Goal: Task Accomplishment & Management: Manage account settings

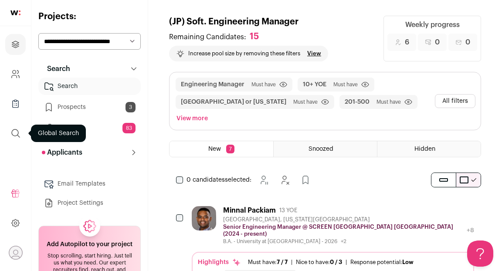
click at [14, 134] on icon "submit" at bounding box center [15, 133] width 10 height 10
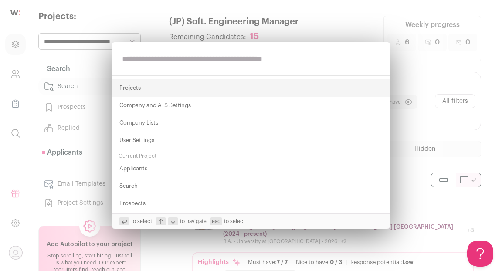
paste input "**********"
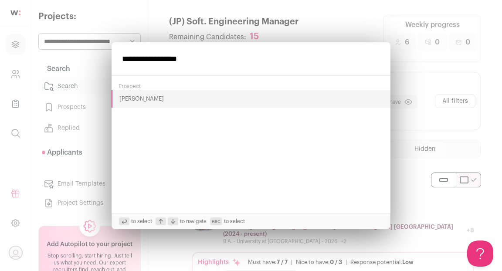
type input "**********"
click at [132, 102] on button "Mahadevan Subramani" at bounding box center [251, 98] width 279 height 17
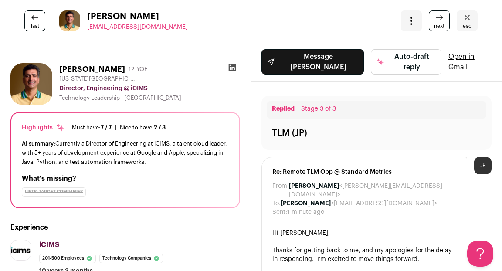
click at [233, 68] on icon at bounding box center [232, 67] width 7 height 7
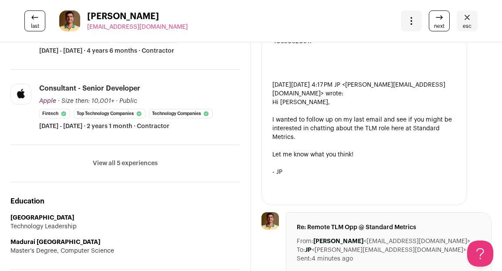
scroll to position [403, 0]
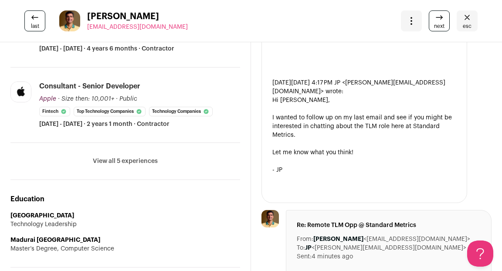
click at [474, 23] on link "esc" at bounding box center [467, 20] width 21 height 21
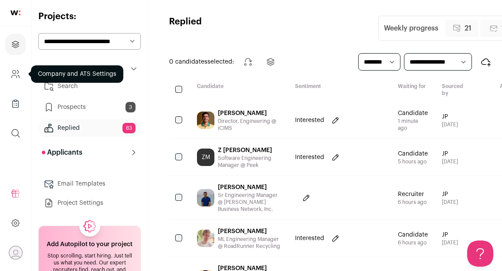
click at [16, 76] on icon "Company and ATS Settings" at bounding box center [15, 74] width 10 height 10
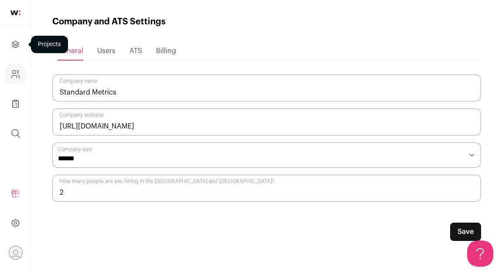
click at [14, 46] on icon "Projects" at bounding box center [15, 44] width 10 height 10
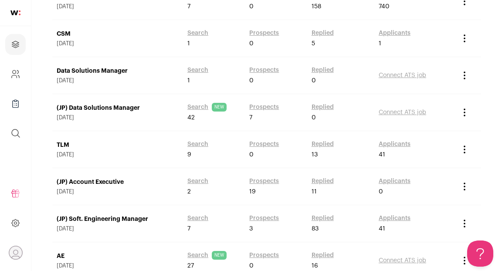
scroll to position [194, 0]
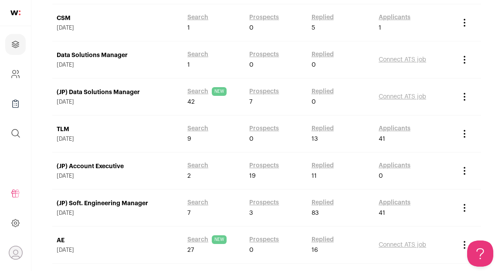
click at [130, 205] on link "(JP) Soft. Engineering Manager" at bounding box center [118, 203] width 122 height 9
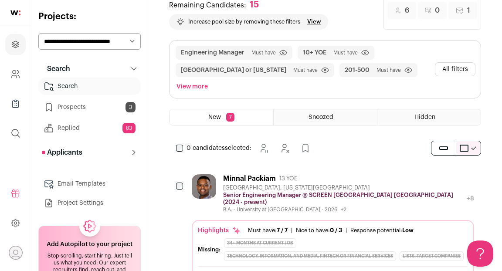
scroll to position [41, 0]
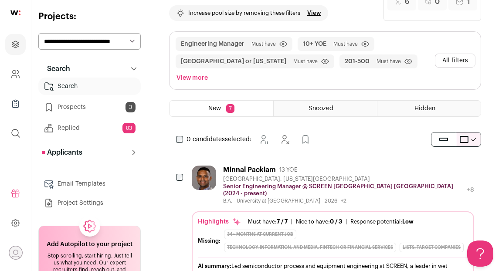
click at [435, 182] on div "Minnal Packiam 13 YOE Albany, New York Metropolitan Area Senior Engineering Man…" at bounding box center [333, 185] width 283 height 39
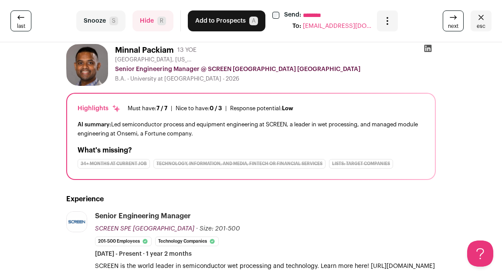
scroll to position [0, 0]
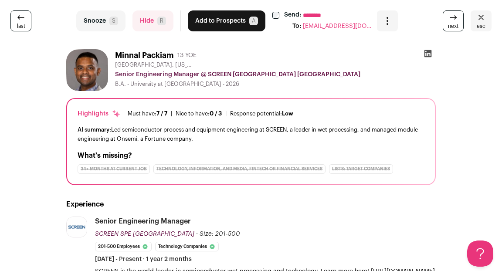
click at [429, 55] on icon at bounding box center [428, 53] width 7 height 7
click at [154, 25] on button "Hide R" at bounding box center [153, 20] width 41 height 21
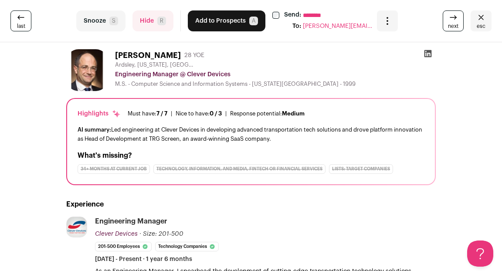
scroll to position [41, 0]
click at [148, 20] on button "Hide R" at bounding box center [153, 20] width 41 height 21
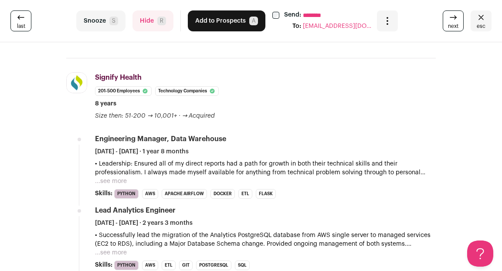
scroll to position [331, 0]
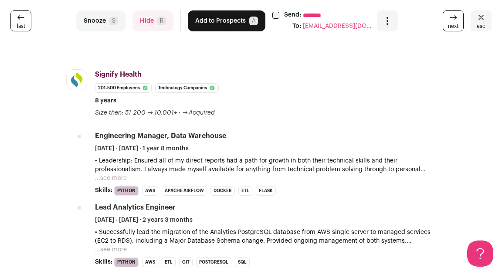
click at [148, 24] on button "Hide R" at bounding box center [153, 20] width 41 height 21
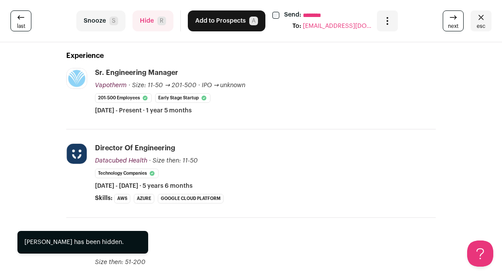
scroll to position [0, 0]
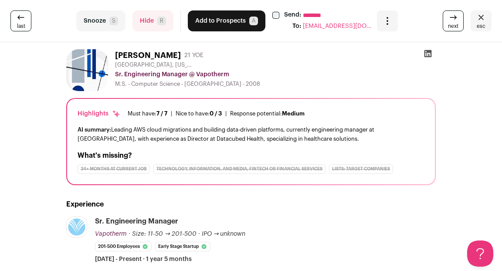
click at [429, 55] on icon at bounding box center [428, 53] width 7 height 7
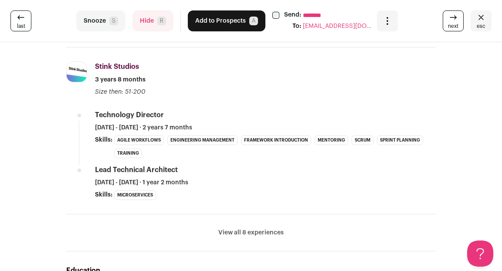
scroll to position [319, 0]
click at [241, 230] on button "View all 8 experiences" at bounding box center [250, 233] width 65 height 9
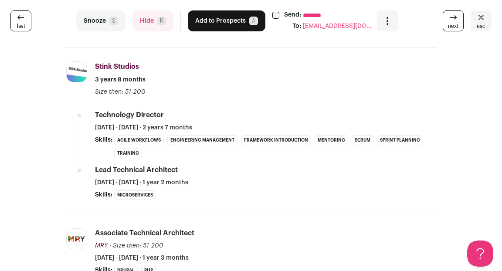
scroll to position [405, 0]
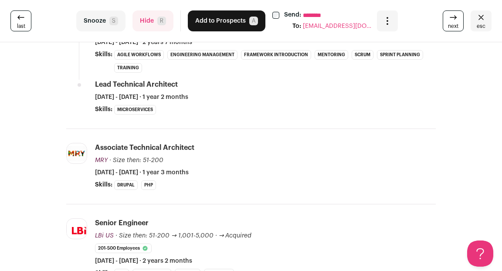
click at [151, 19] on button "Hide R" at bounding box center [153, 20] width 41 height 21
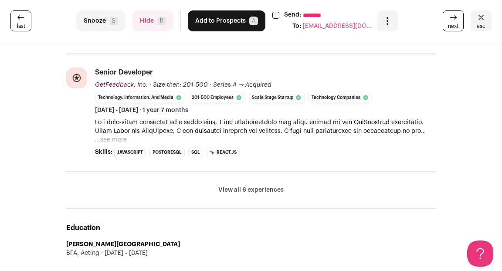
scroll to position [447, 0]
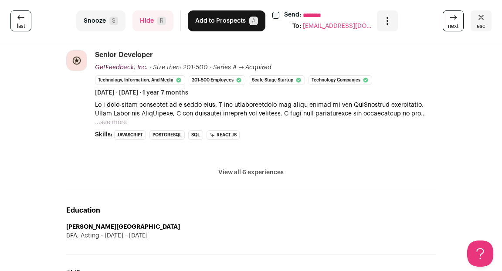
click at [229, 174] on button "View all 6 experiences" at bounding box center [250, 172] width 65 height 9
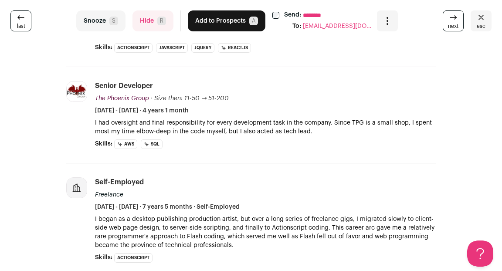
scroll to position [834, 0]
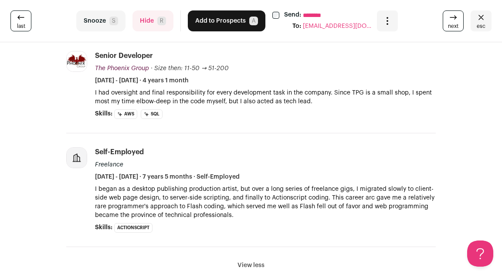
click at [224, 20] on button "Add to Prospects A" at bounding box center [227, 20] width 78 height 21
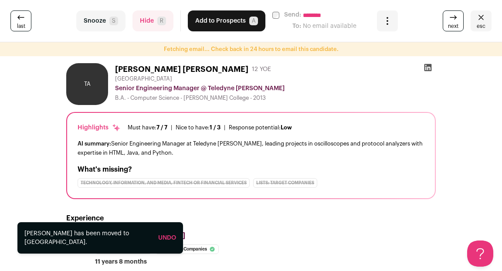
scroll to position [41, 0]
click at [428, 67] on icon at bounding box center [428, 67] width 9 height 9
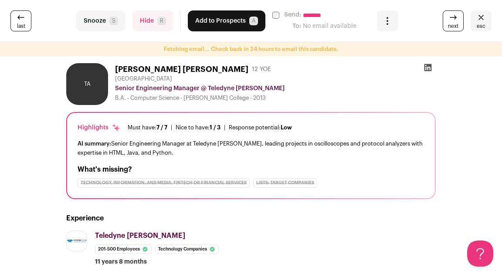
click at [154, 25] on button "Hide R" at bounding box center [153, 20] width 41 height 21
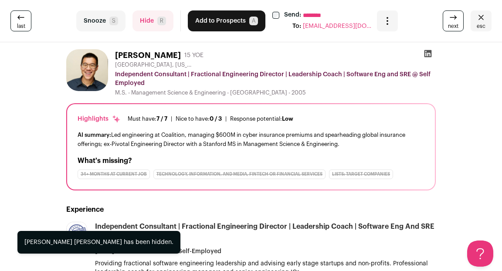
click at [479, 23] on span "esc" at bounding box center [481, 26] width 9 height 7
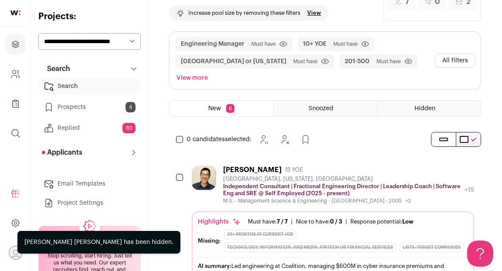
click at [78, 107] on link "Prospects 4" at bounding box center [89, 107] width 102 height 17
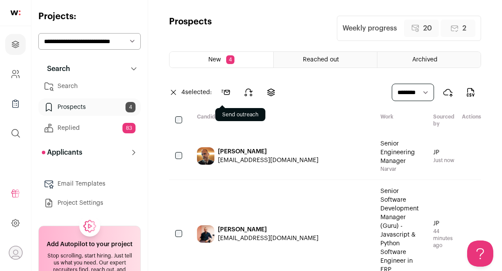
click at [229, 94] on icon at bounding box center [226, 92] width 8 height 4
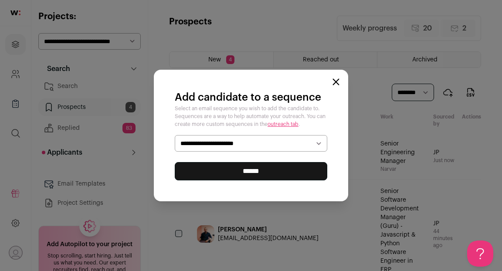
click at [225, 145] on select "**********" at bounding box center [251, 143] width 153 height 17
select select "*****"
click at [222, 170] on input "******" at bounding box center [251, 171] width 153 height 18
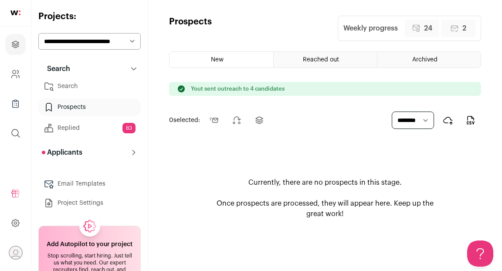
click at [73, 83] on link "Search" at bounding box center [89, 86] width 102 height 17
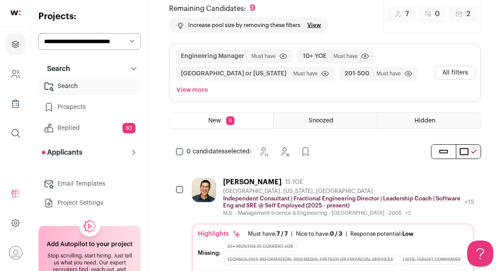
scroll to position [56, 0]
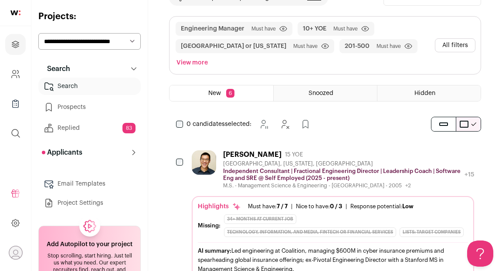
click at [338, 150] on div "[PERSON_NAME] 15 YOE" at bounding box center [348, 154] width 251 height 9
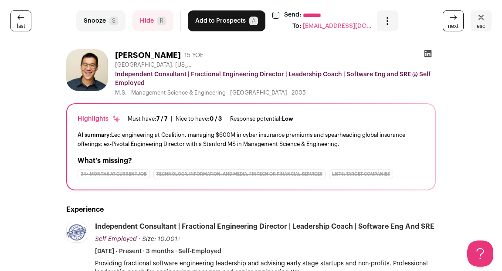
click at [482, 21] on icon "Close" at bounding box center [481, 17] width 10 height 10
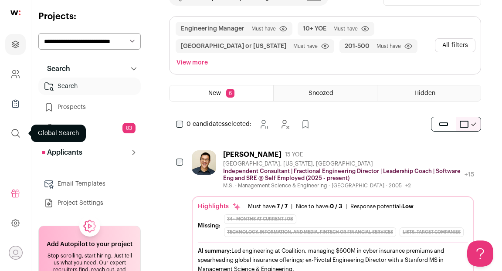
click at [14, 133] on icon "submit" at bounding box center [15, 133] width 10 height 10
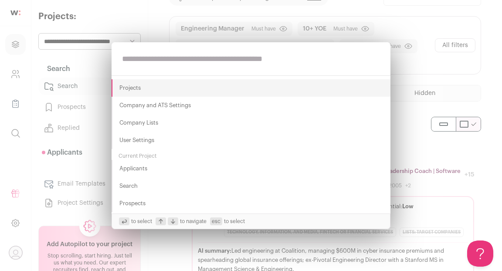
paste input "**********"
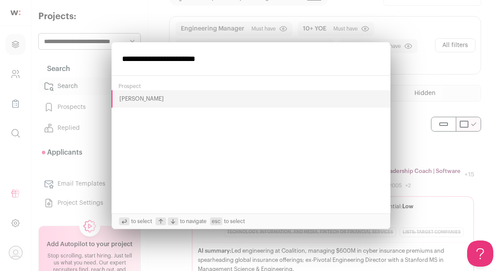
type input "**********"
click at [133, 96] on button "Isaac Granillo" at bounding box center [251, 98] width 279 height 17
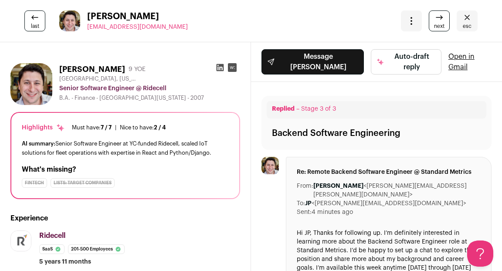
click at [221, 67] on icon at bounding box center [220, 67] width 9 height 9
click at [466, 23] on span "esc" at bounding box center [467, 26] width 9 height 7
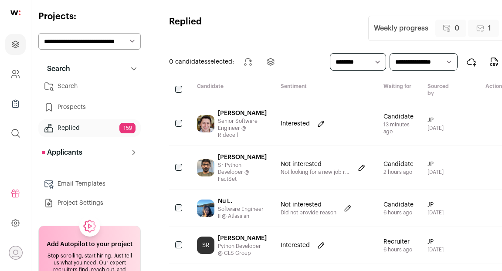
click at [76, 89] on link "Search" at bounding box center [89, 86] width 102 height 17
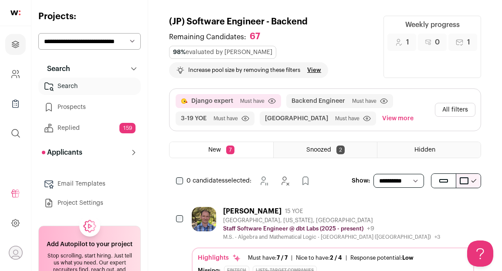
click at [103, 41] on select "**********" at bounding box center [89, 41] width 102 height 17
select select "*****"
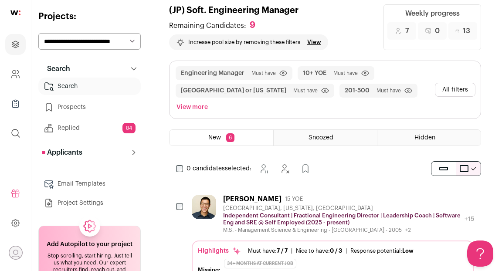
scroll to position [16, 0]
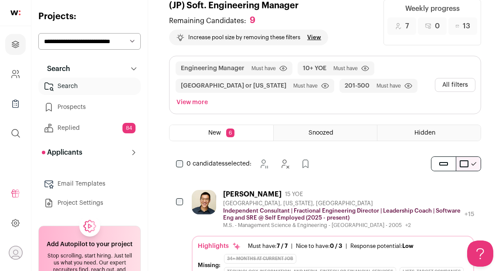
click at [323, 190] on div "[PERSON_NAME] 15 YOE" at bounding box center [348, 194] width 251 height 9
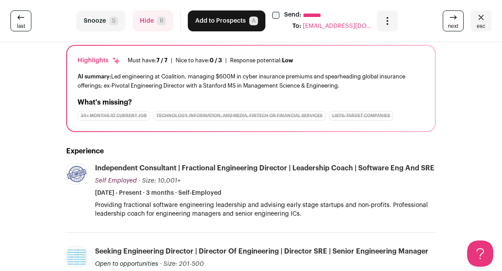
scroll to position [79, 0]
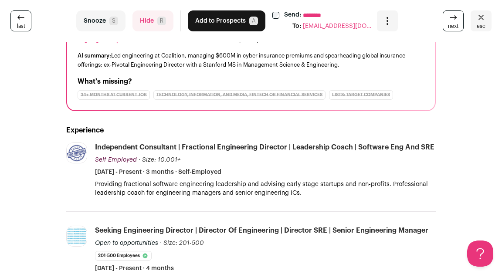
click at [143, 23] on button "Hide R" at bounding box center [153, 20] width 41 height 21
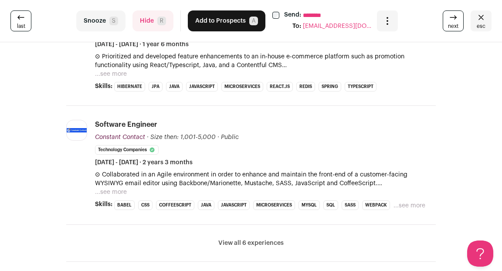
scroll to position [609, 0]
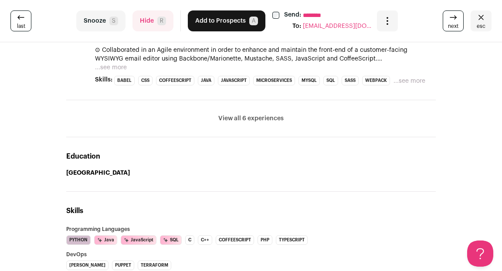
click at [234, 118] on button "View all 6 experiences" at bounding box center [250, 118] width 65 height 9
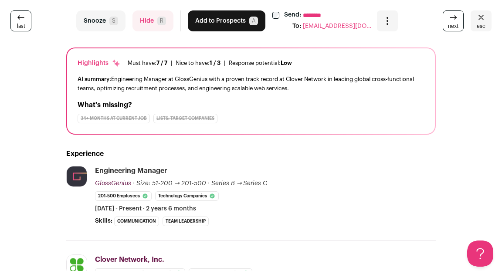
scroll to position [0, 0]
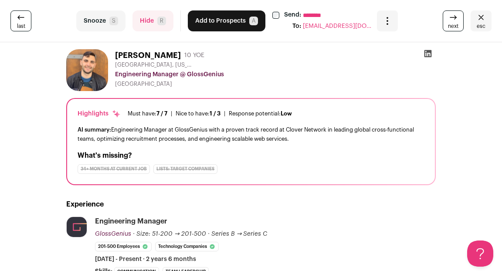
click at [144, 23] on button "Hide R" at bounding box center [153, 20] width 41 height 21
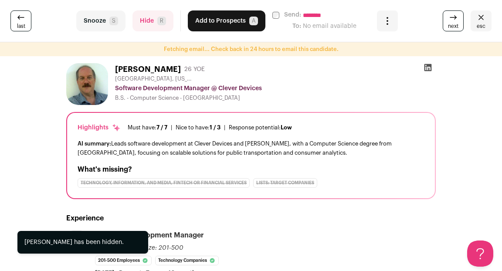
click at [149, 18] on button "Hide R" at bounding box center [153, 20] width 41 height 21
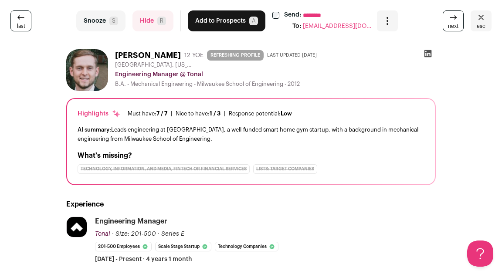
click at [145, 19] on button "Hide R" at bounding box center [153, 20] width 41 height 21
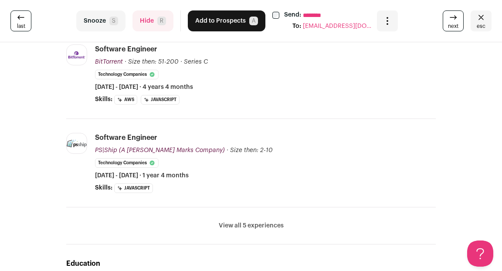
scroll to position [278, 0]
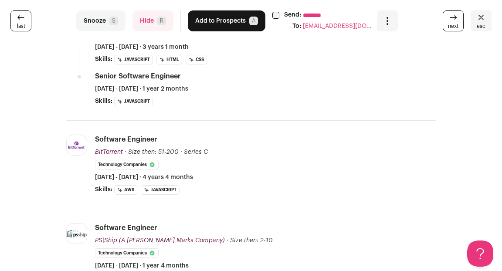
click at [146, 24] on button "Hide R" at bounding box center [153, 20] width 41 height 21
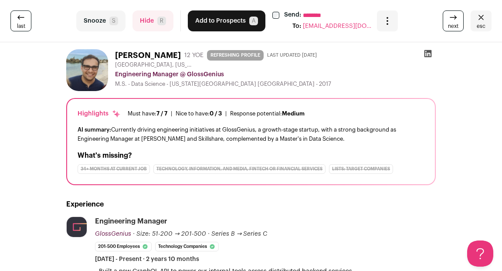
scroll to position [0, 0]
click at [481, 16] on icon "Close" at bounding box center [481, 17] width 5 height 5
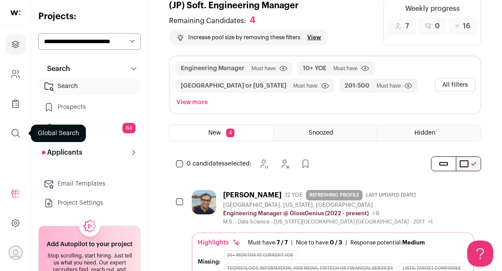
click at [15, 134] on icon "submit" at bounding box center [15, 133] width 10 height 10
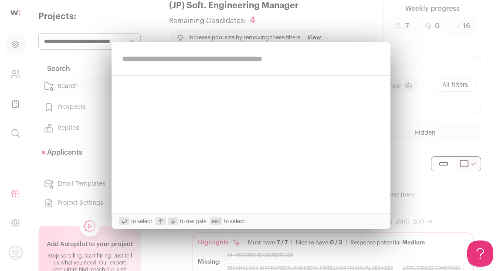
paste input "**********"
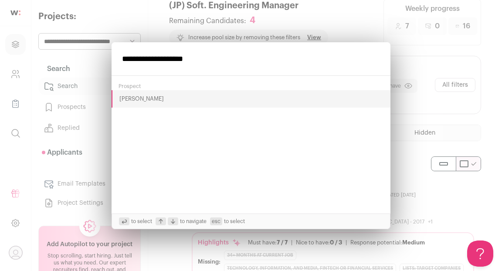
type input "**********"
click at [126, 99] on button "[PERSON_NAME]" at bounding box center [251, 98] width 279 height 17
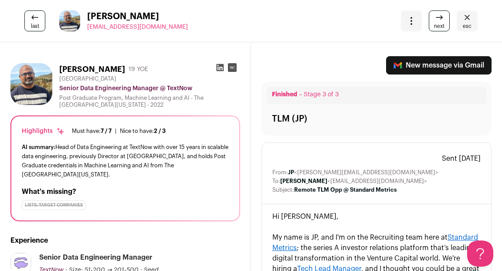
click at [222, 69] on icon at bounding box center [220, 67] width 7 height 7
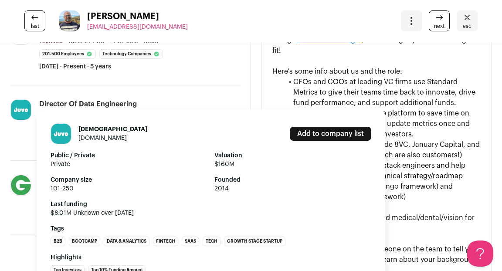
scroll to position [270, 0]
